Goal: Task Accomplishment & Management: Use online tool/utility

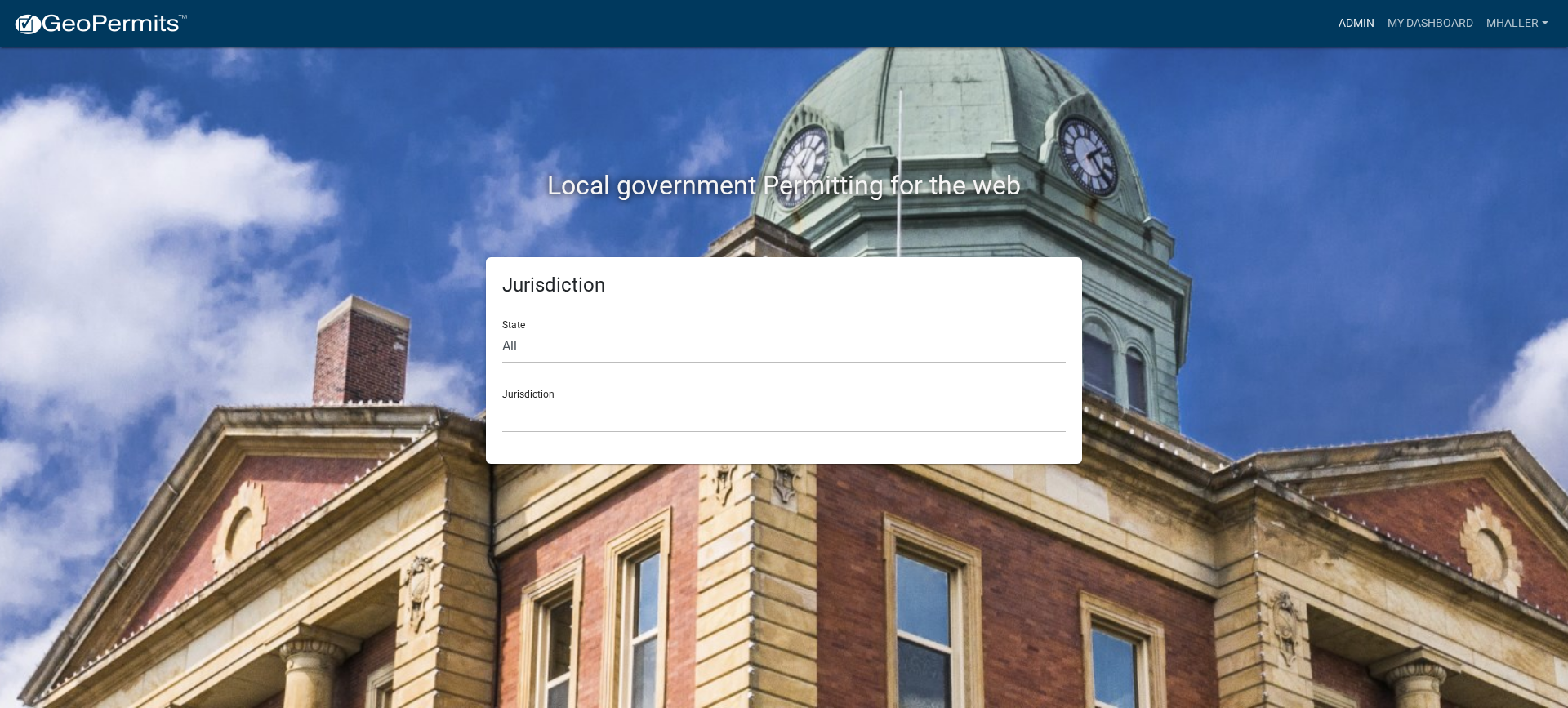
click at [1348, 19] on link "Admin" at bounding box center [1357, 23] width 49 height 31
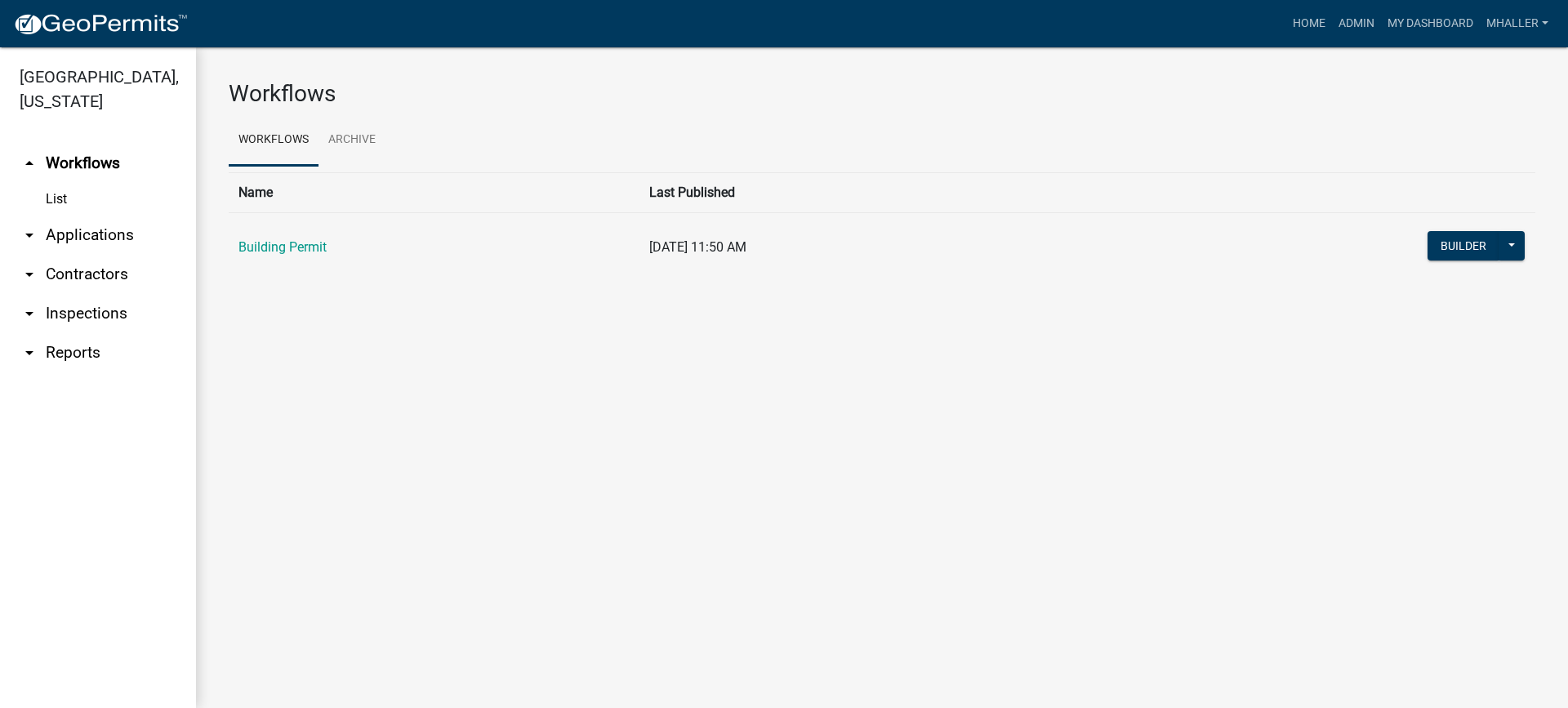
click at [69, 294] on link "arrow_drop_down Inspections" at bounding box center [98, 314] width 196 height 40
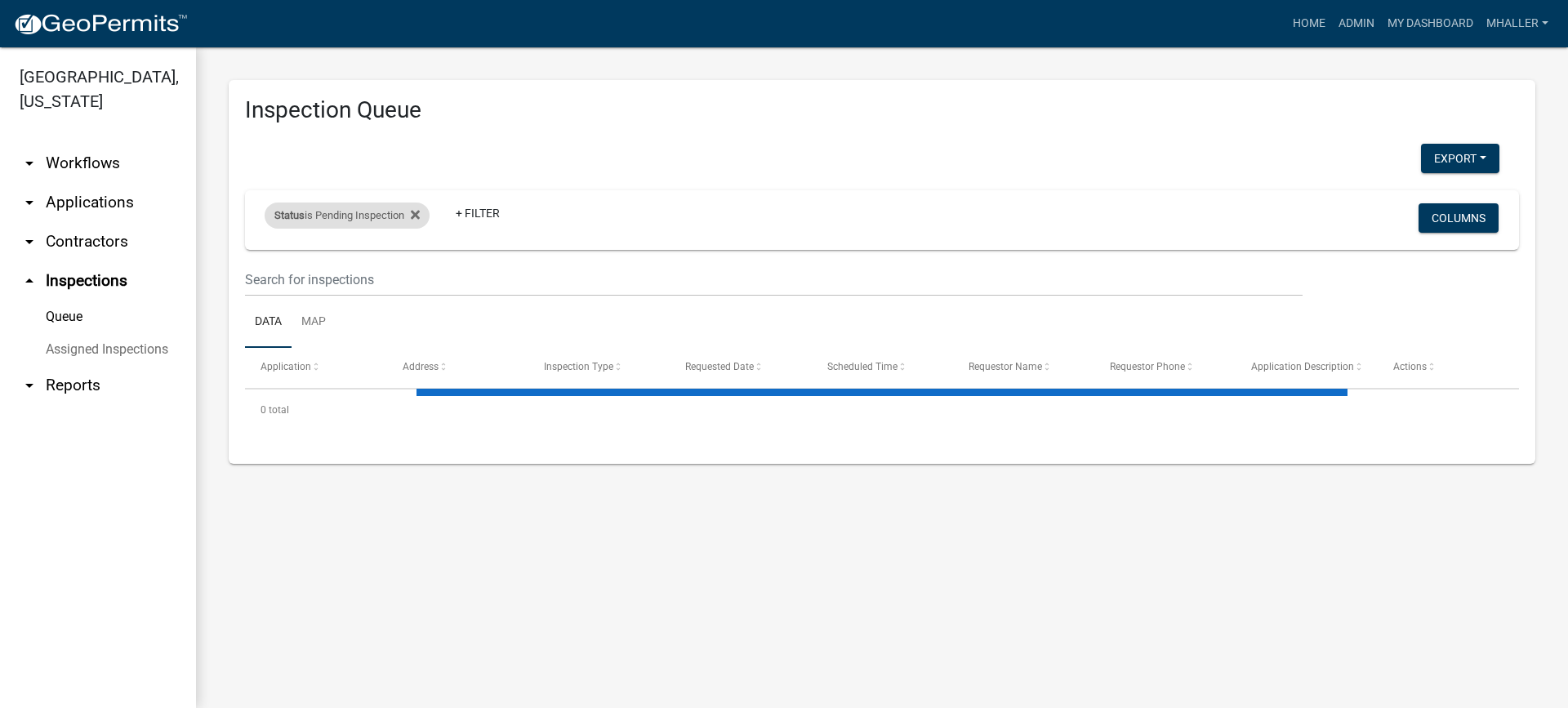
select select "1: 25"
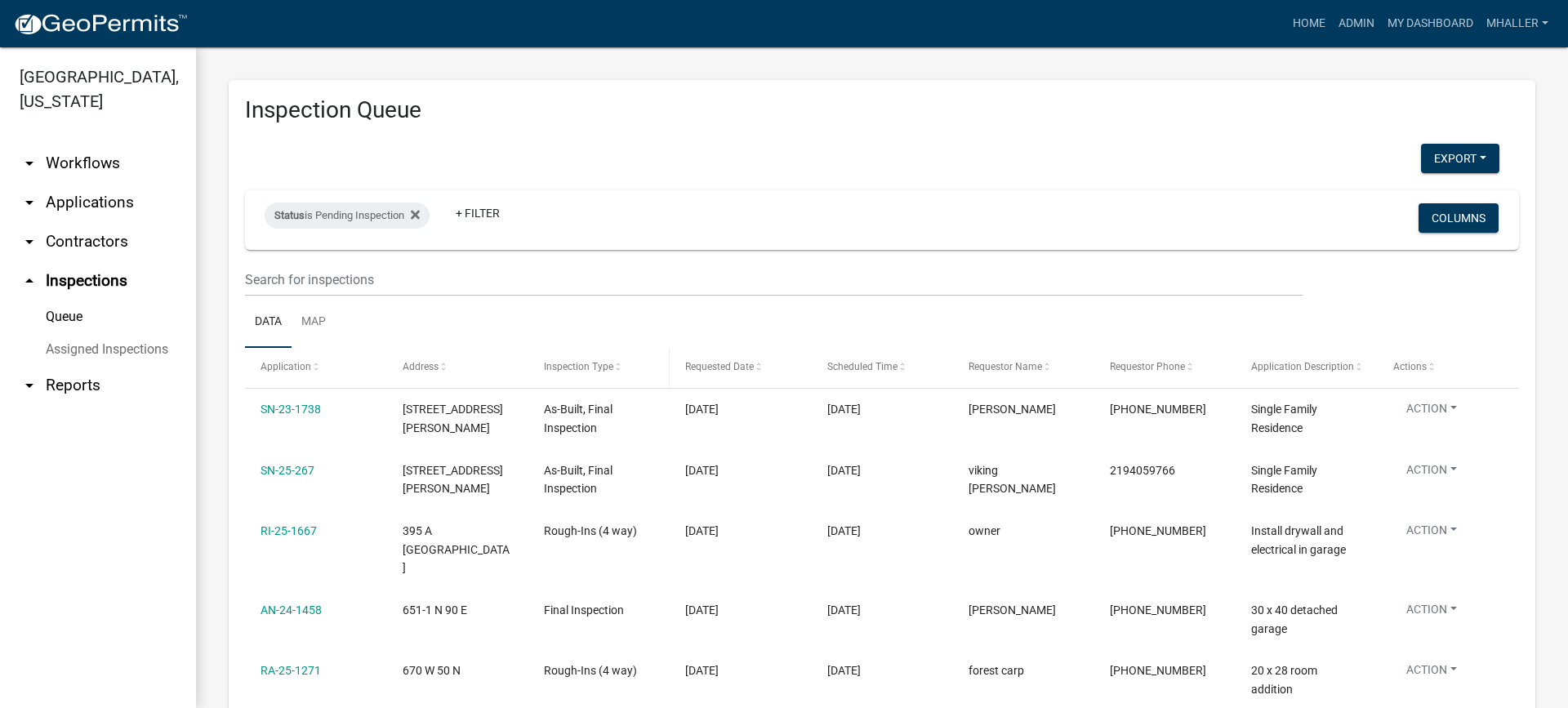
click at [590, 367] on span "Inspection Type" at bounding box center [578, 366] width 69 height 11
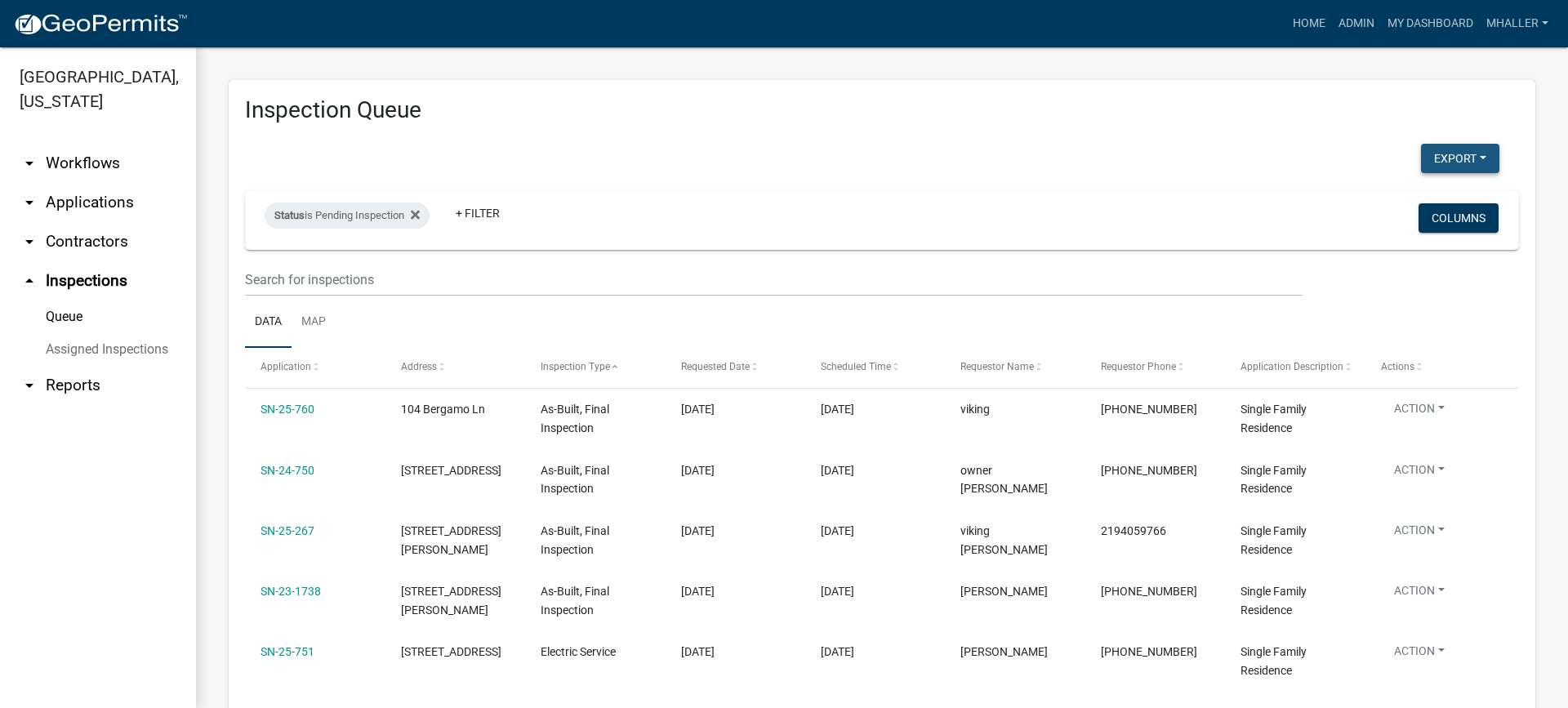
click at [1438, 155] on button "Export" at bounding box center [1460, 158] width 78 height 29
click at [1406, 197] on button "Excel Format (.xlsx)" at bounding box center [1423, 200] width 153 height 40
click at [1520, 23] on link "mhaller" at bounding box center [1518, 23] width 76 height 31
click at [1501, 161] on link "Logout" at bounding box center [1490, 159] width 131 height 40
